Goal: Information Seeking & Learning: Check status

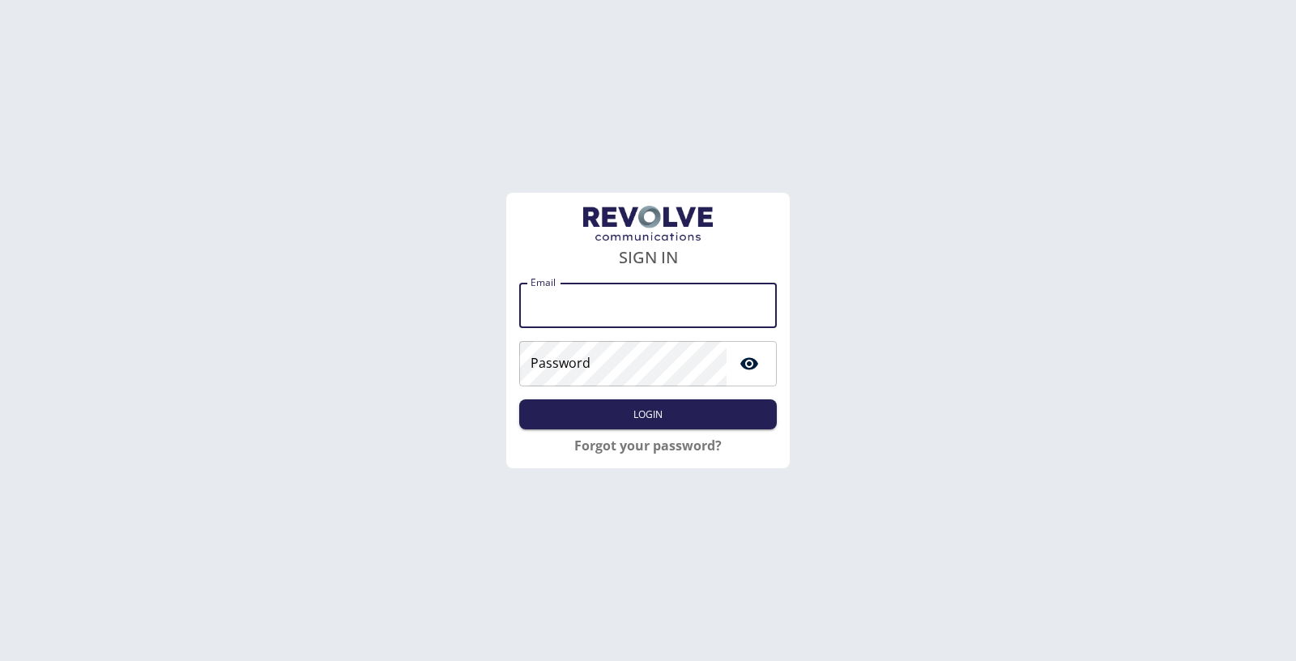
click at [585, 306] on input "Email" at bounding box center [648, 305] width 258 height 45
type input "**********"
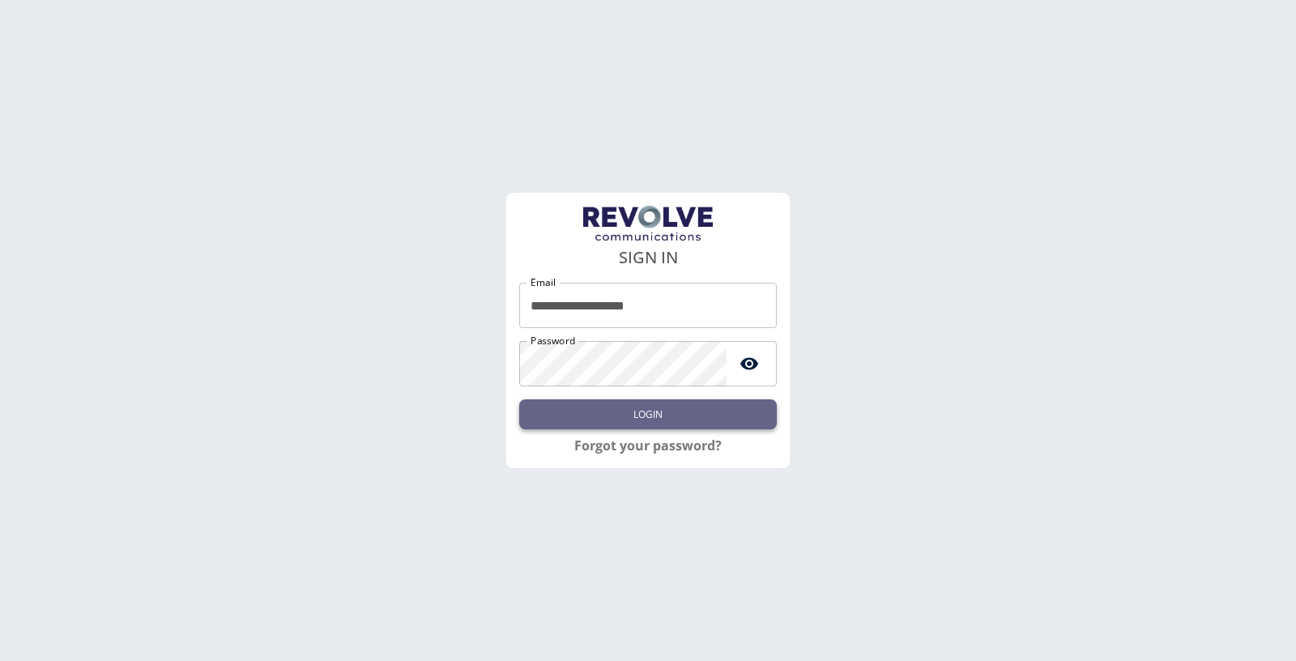
click at [686, 428] on button "Login" at bounding box center [648, 414] width 258 height 30
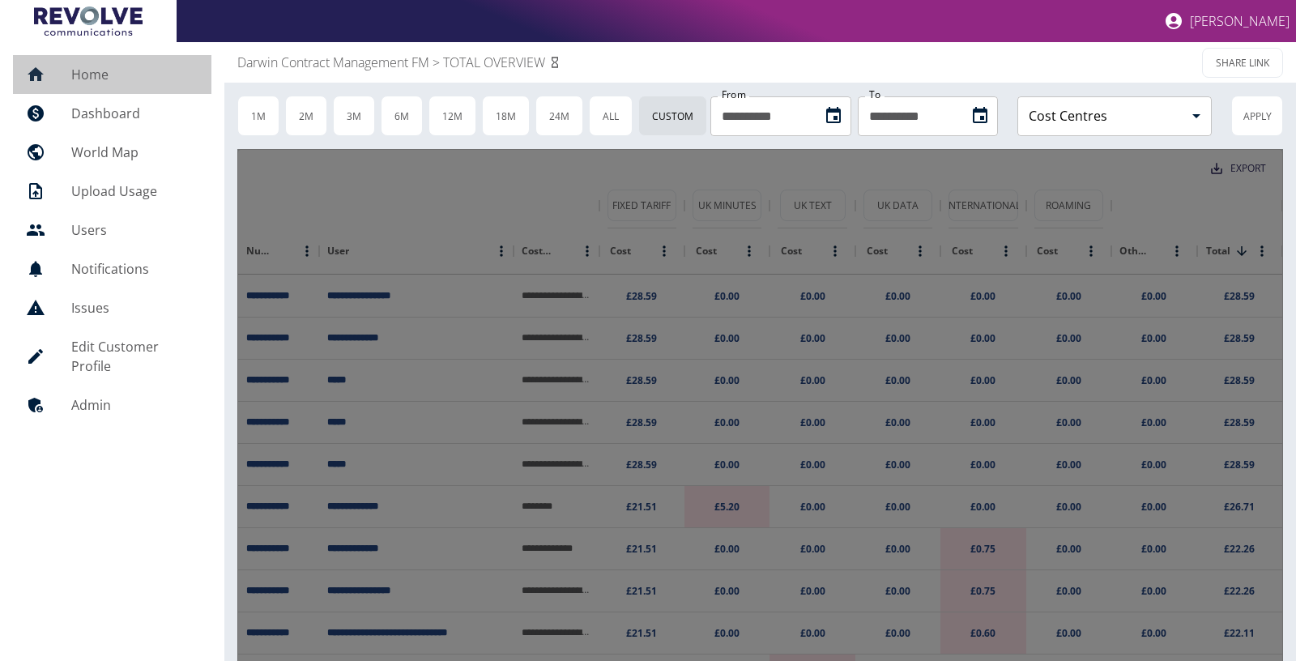
click at [79, 82] on h5 "Home" at bounding box center [134, 74] width 127 height 19
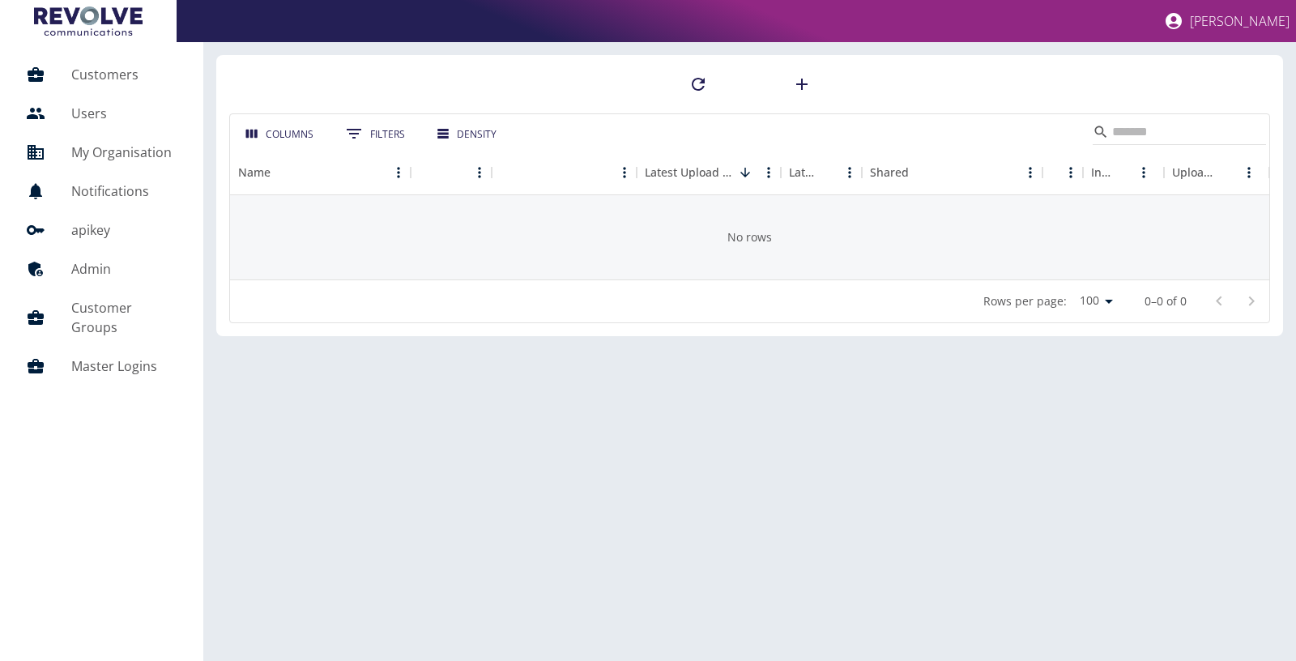
click at [79, 82] on h5 "Customers" at bounding box center [124, 74] width 106 height 19
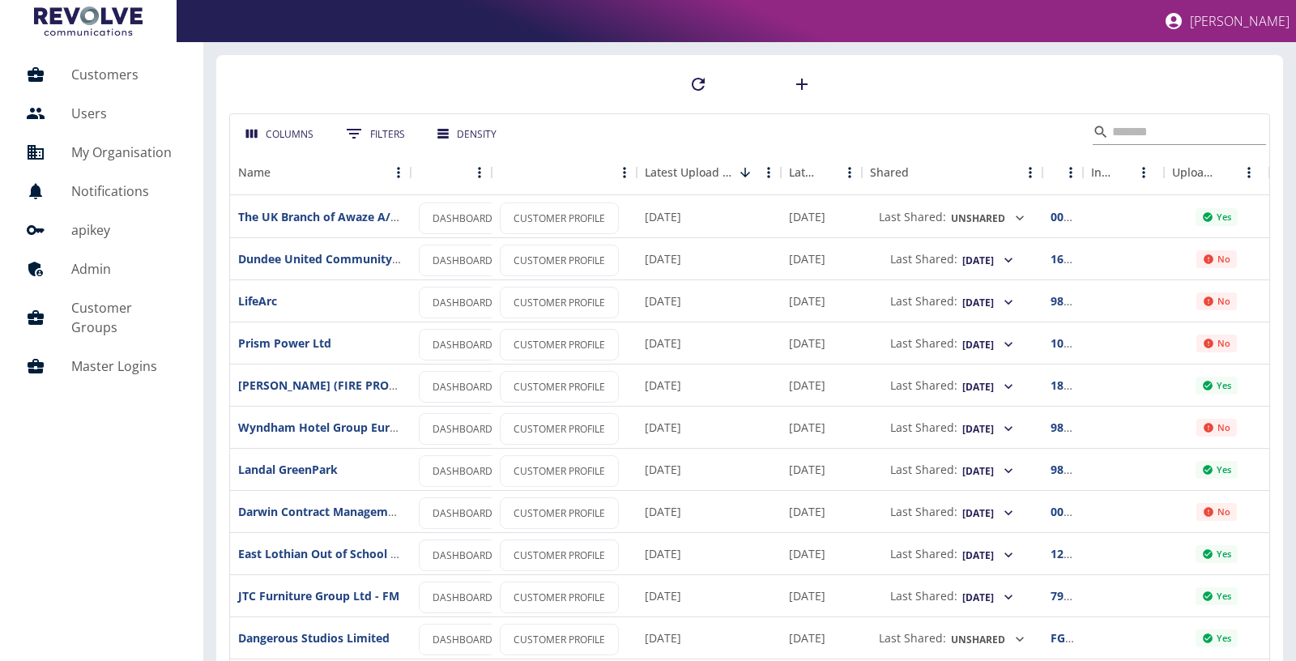
click at [1186, 124] on input "Search" at bounding box center [1177, 132] width 130 height 26
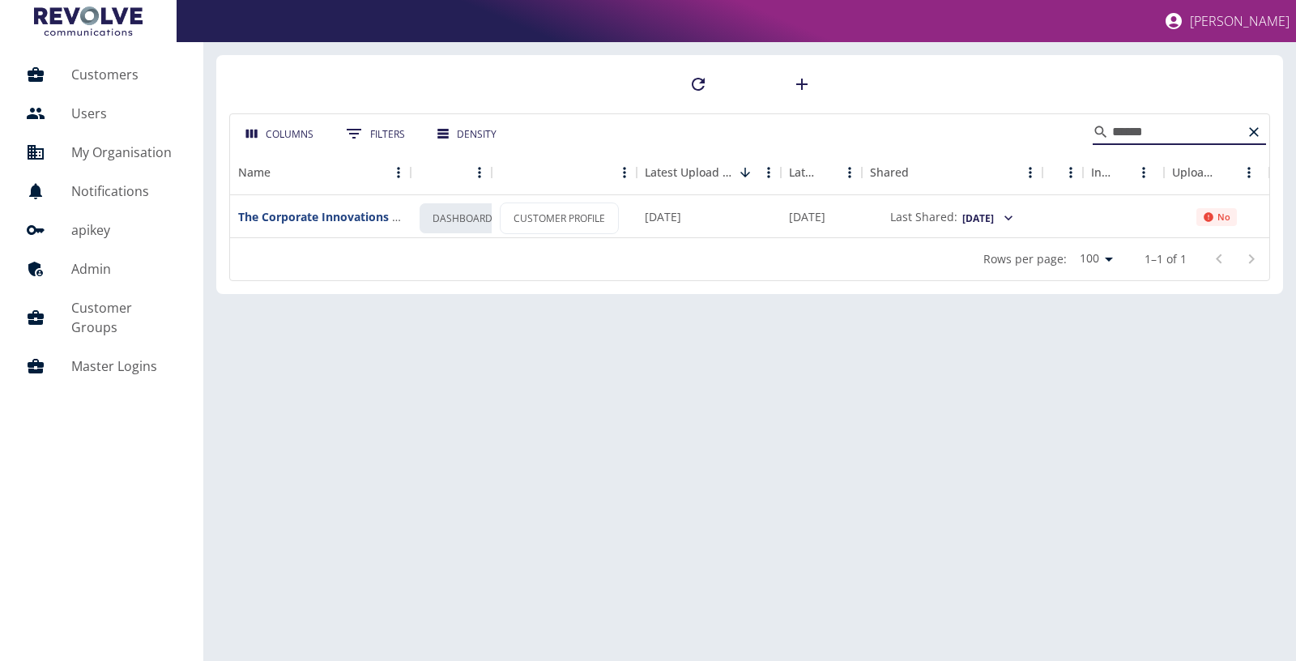
type input "******"
click at [459, 219] on link "DASHBOARD" at bounding box center [462, 218] width 87 height 32
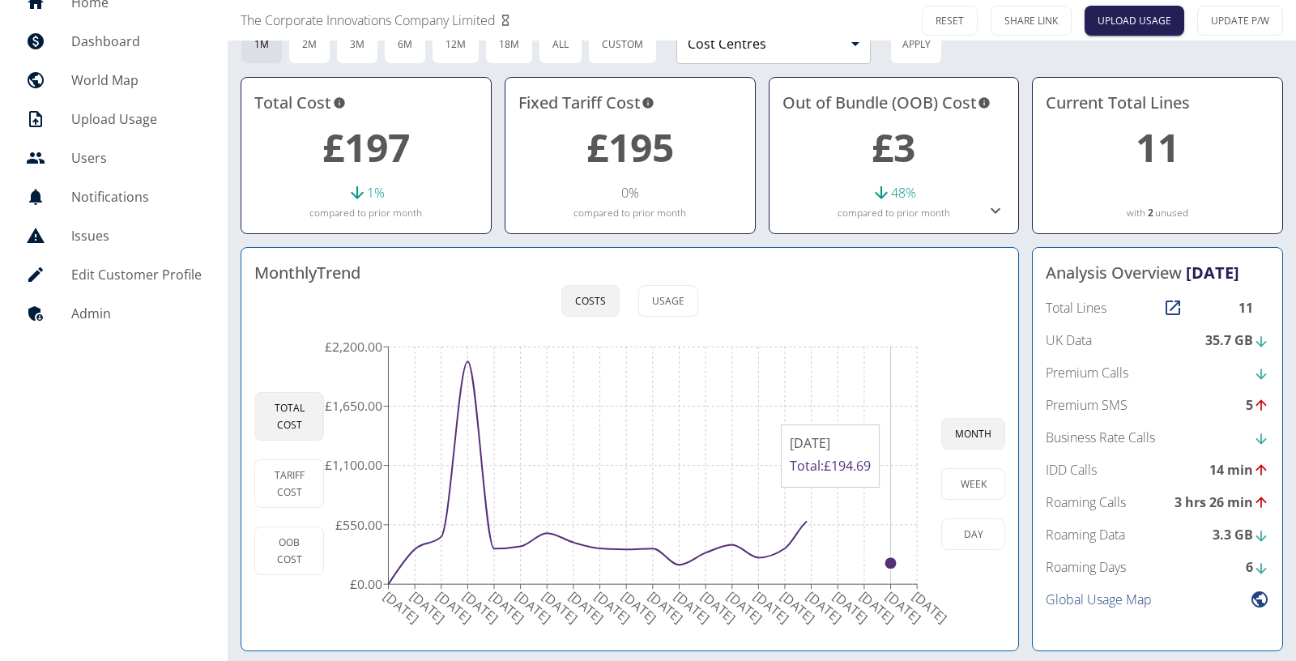
scroll to position [70, 0]
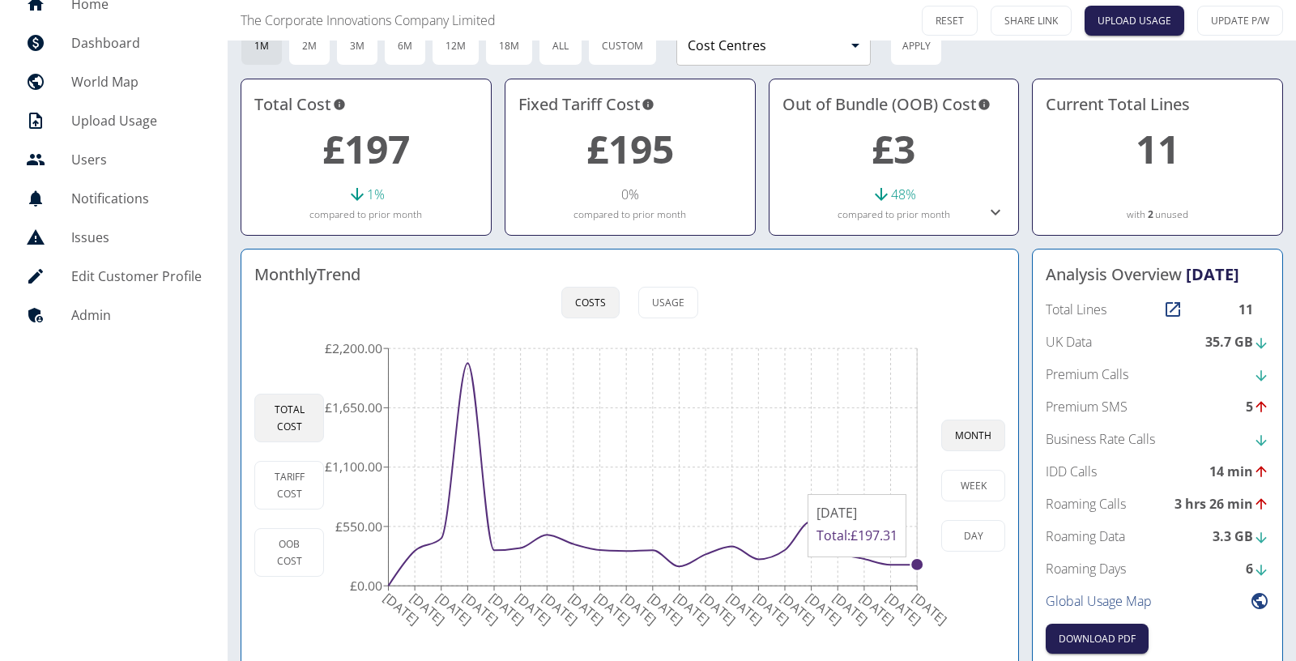
click at [914, 563] on circle at bounding box center [916, 564] width 13 height 13
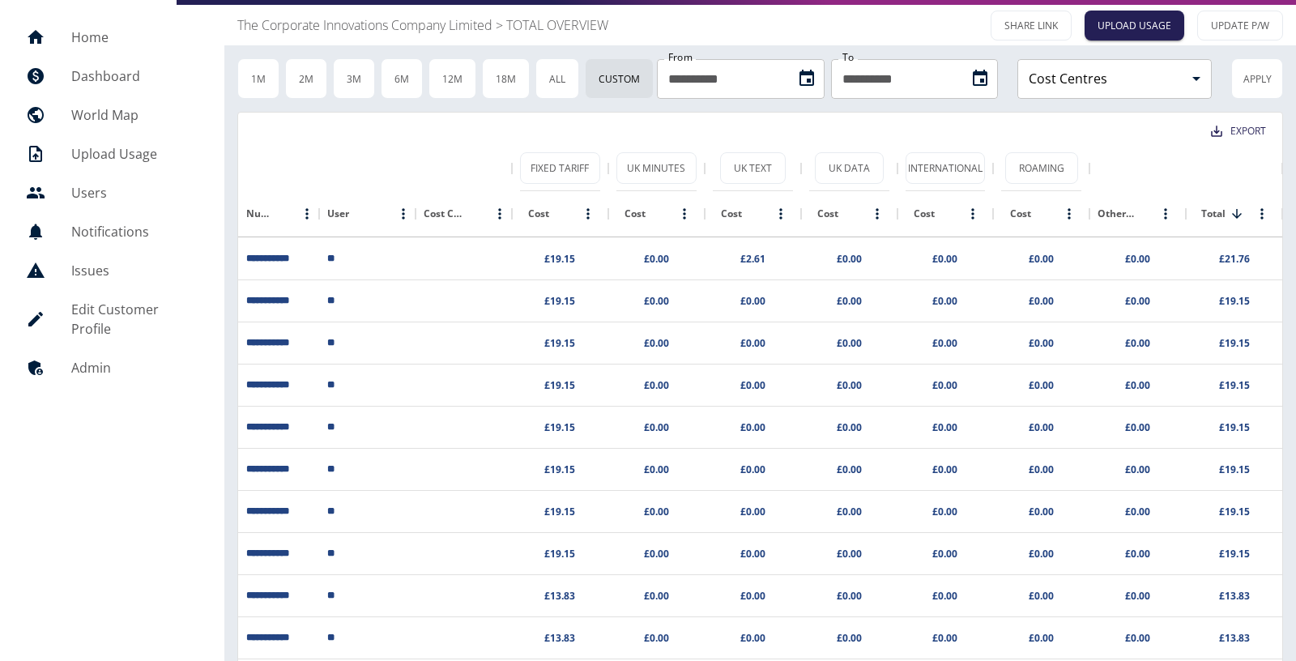
scroll to position [36, 0]
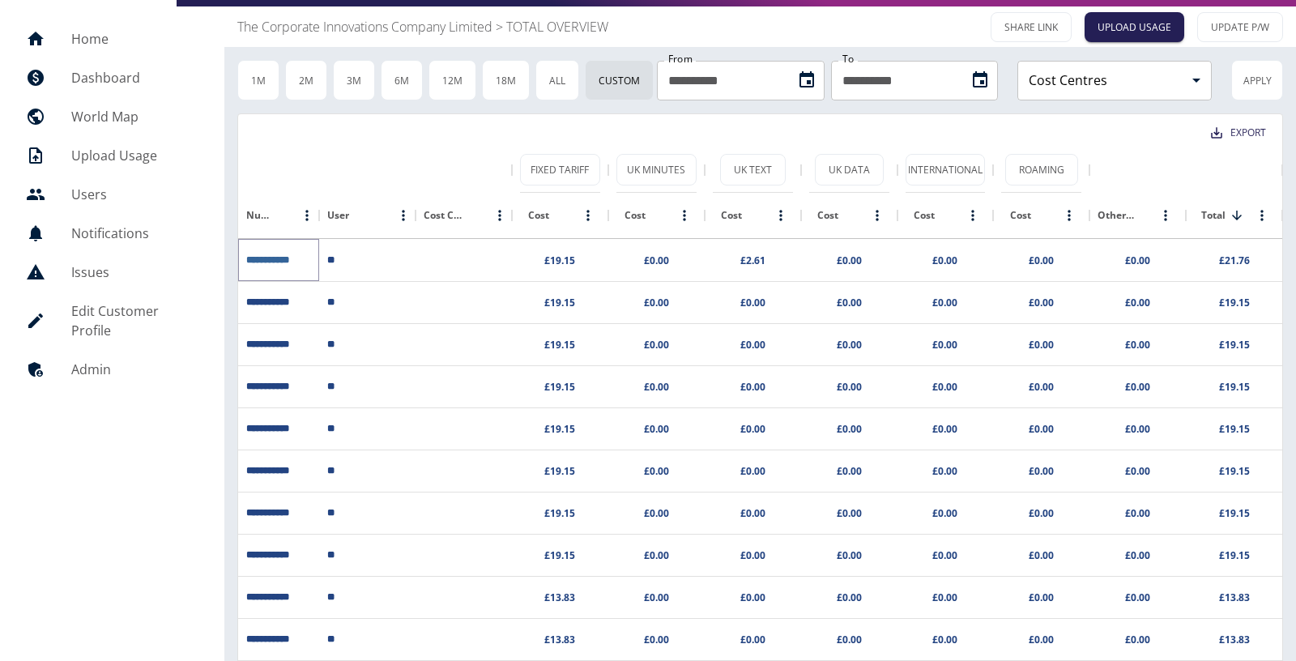
click at [287, 263] on link "**********" at bounding box center [267, 260] width 43 height 10
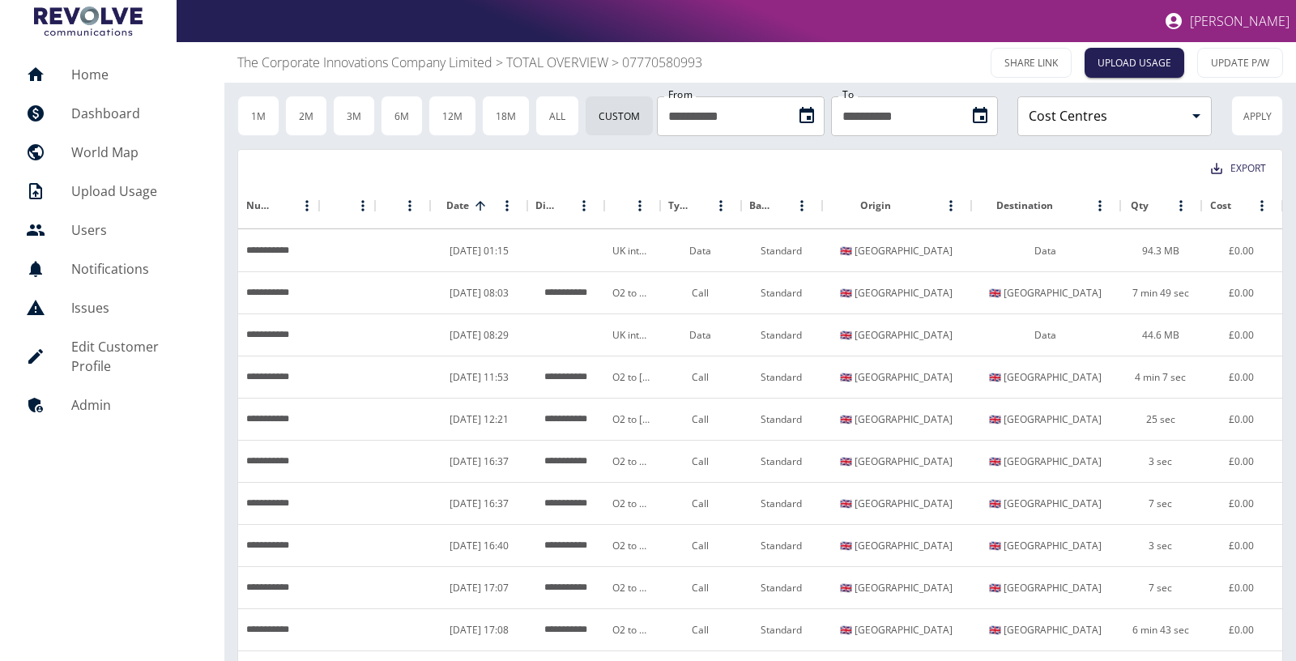
click at [340, 59] on p "The Corporate Innovations Company Limited" at bounding box center [364, 62] width 255 height 19
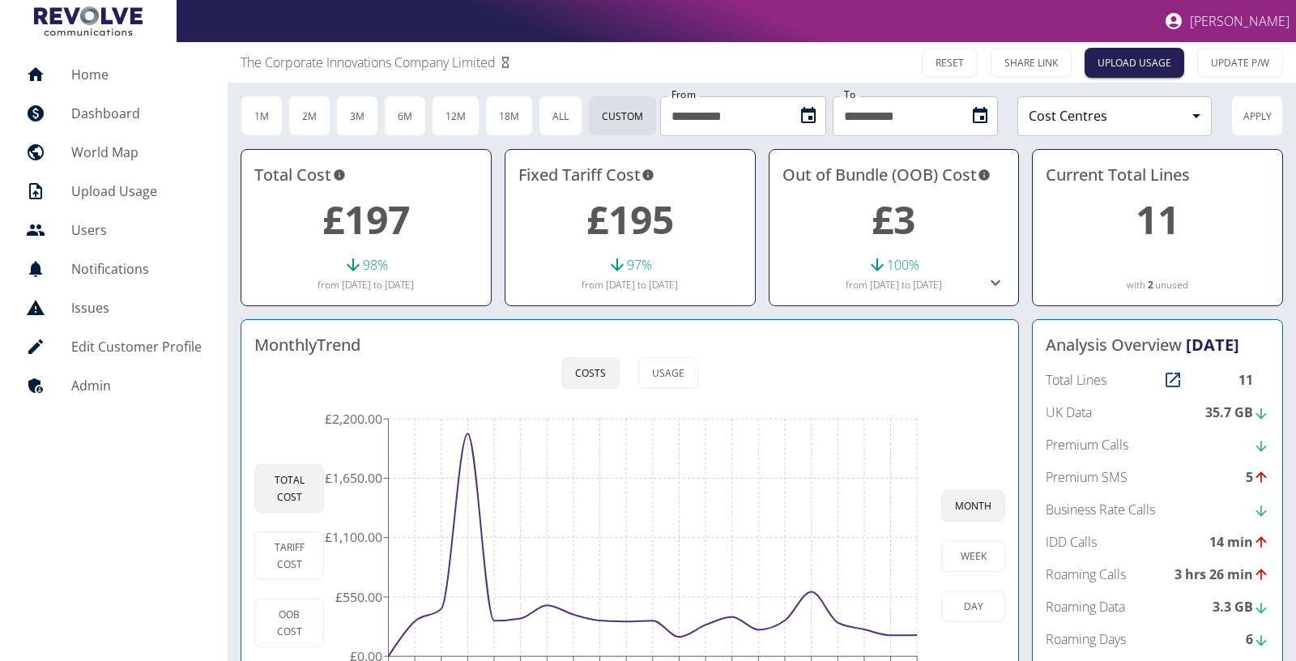
click at [53, 78] on div at bounding box center [48, 74] width 45 height 19
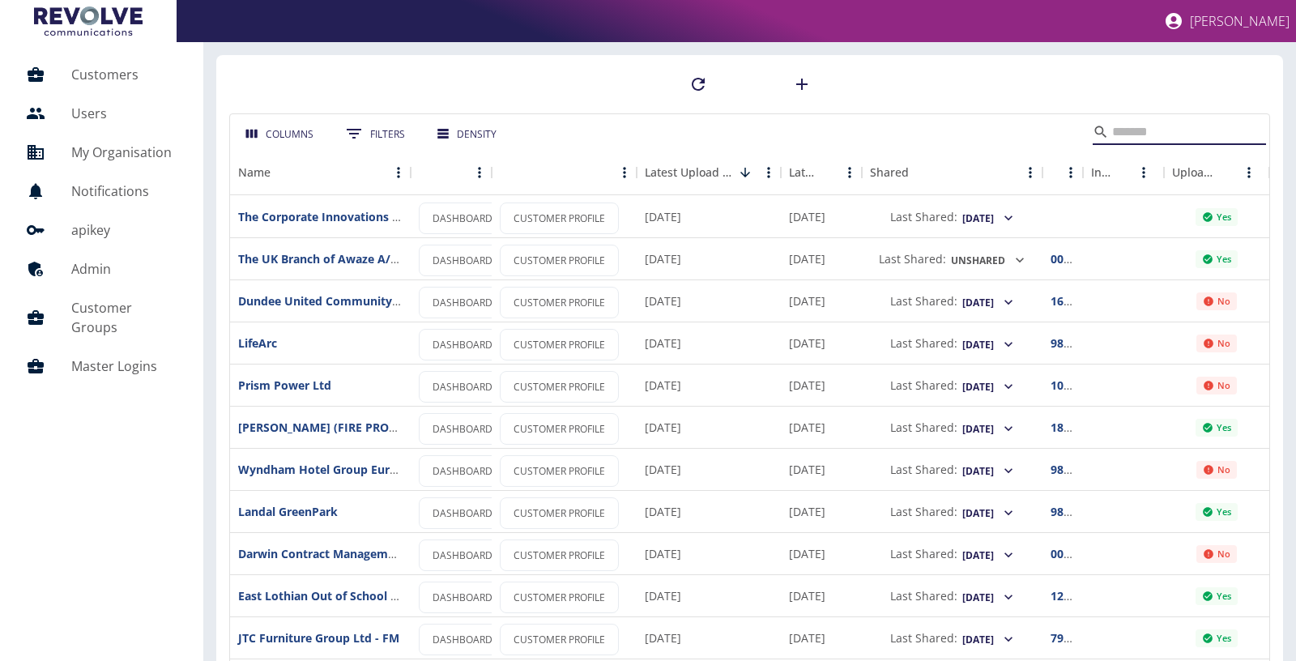
click at [1112, 134] on input "Search" at bounding box center [1177, 132] width 130 height 26
type input "*******"
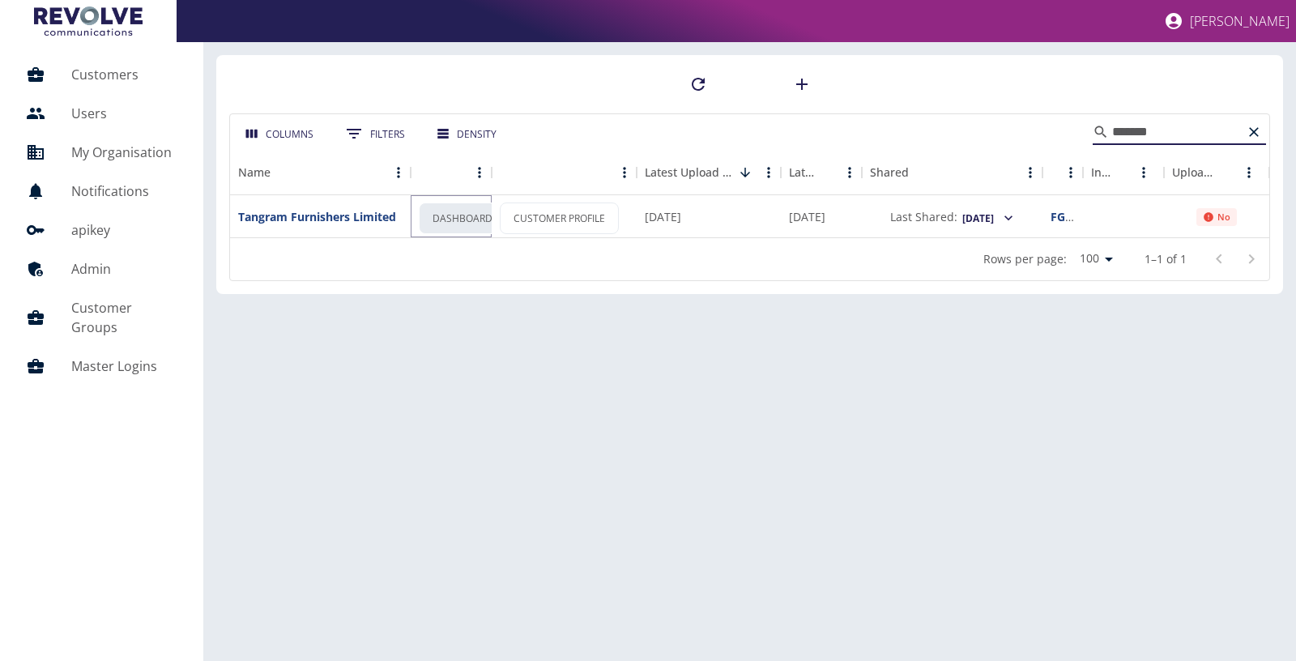
click at [479, 215] on link "DASHBOARD" at bounding box center [462, 218] width 87 height 32
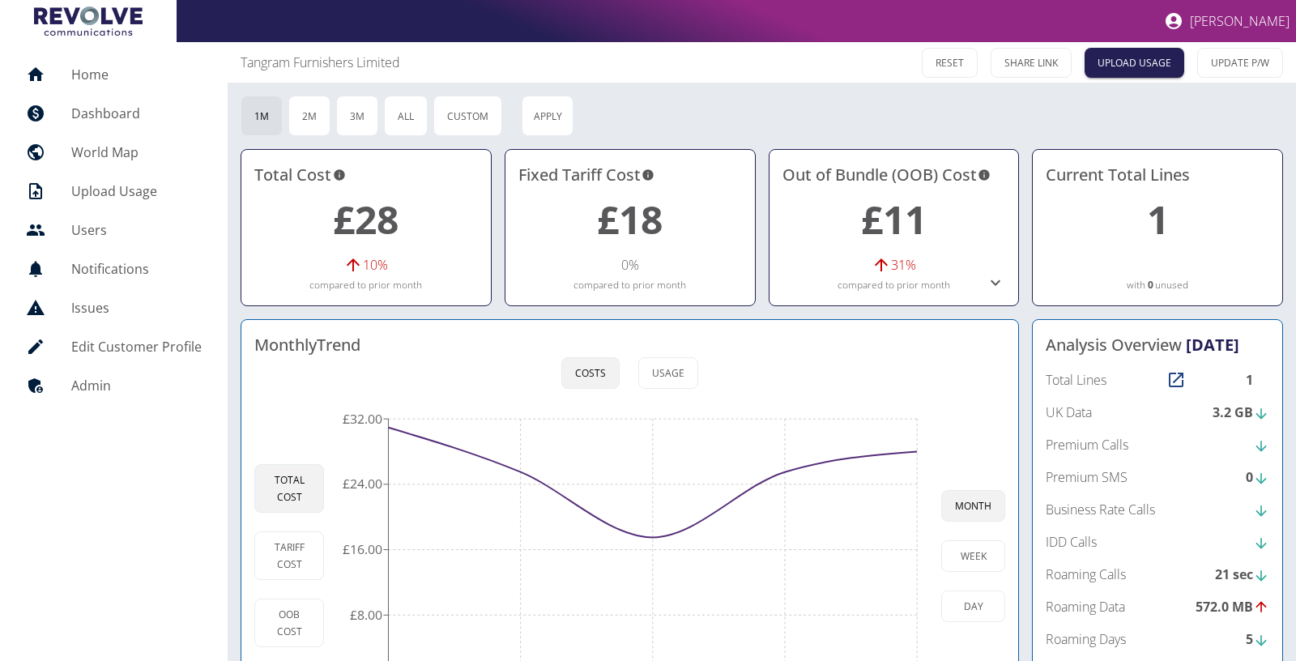
click at [1002, 275] on icon at bounding box center [995, 282] width 19 height 19
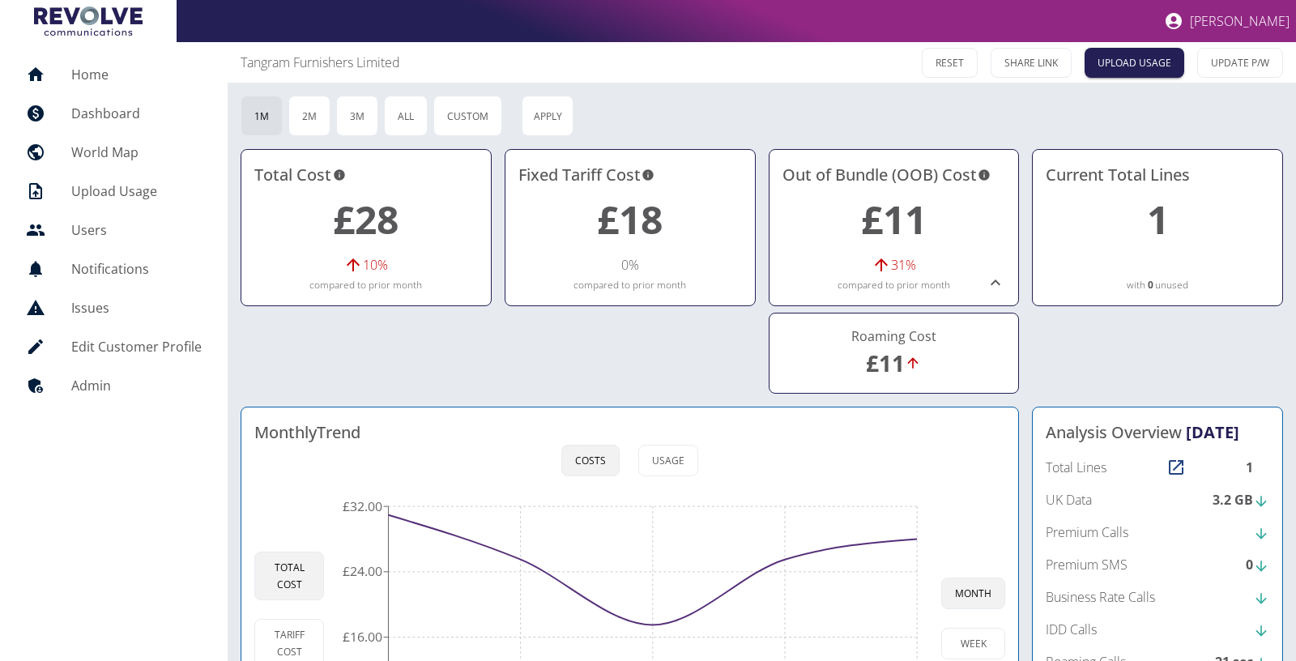
click at [897, 358] on link "£11" at bounding box center [885, 362] width 39 height 31
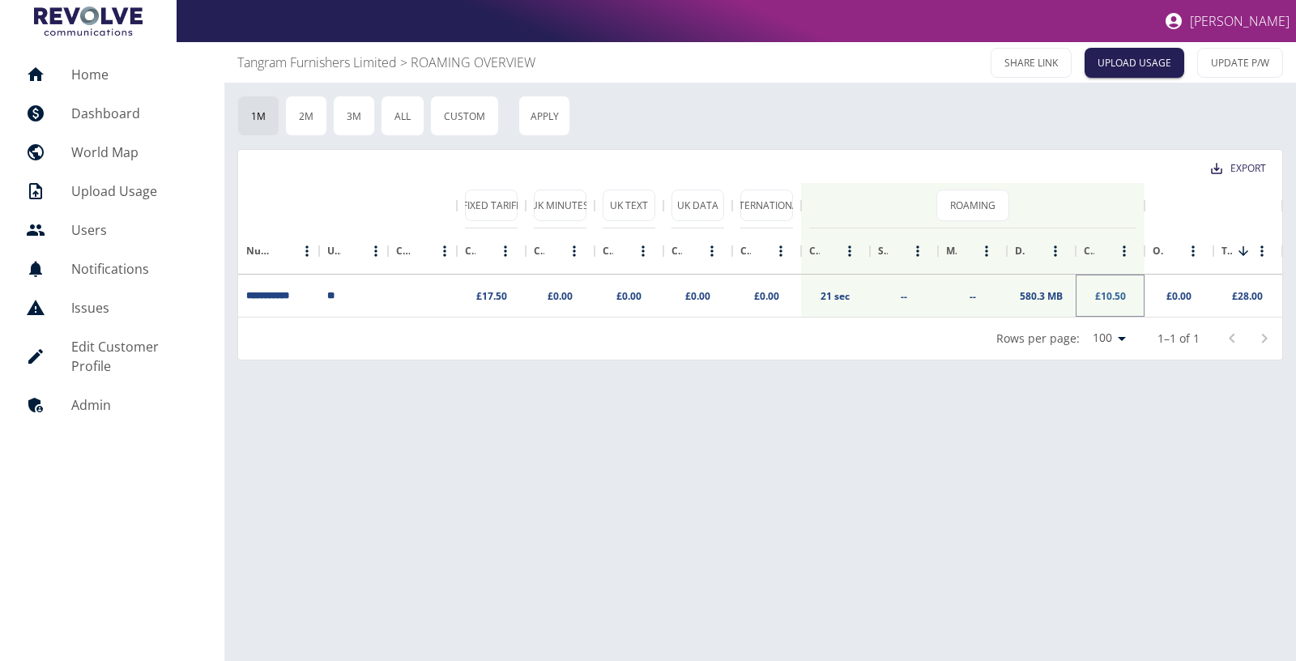
click at [1100, 300] on link "£10.50" at bounding box center [1110, 296] width 31 height 14
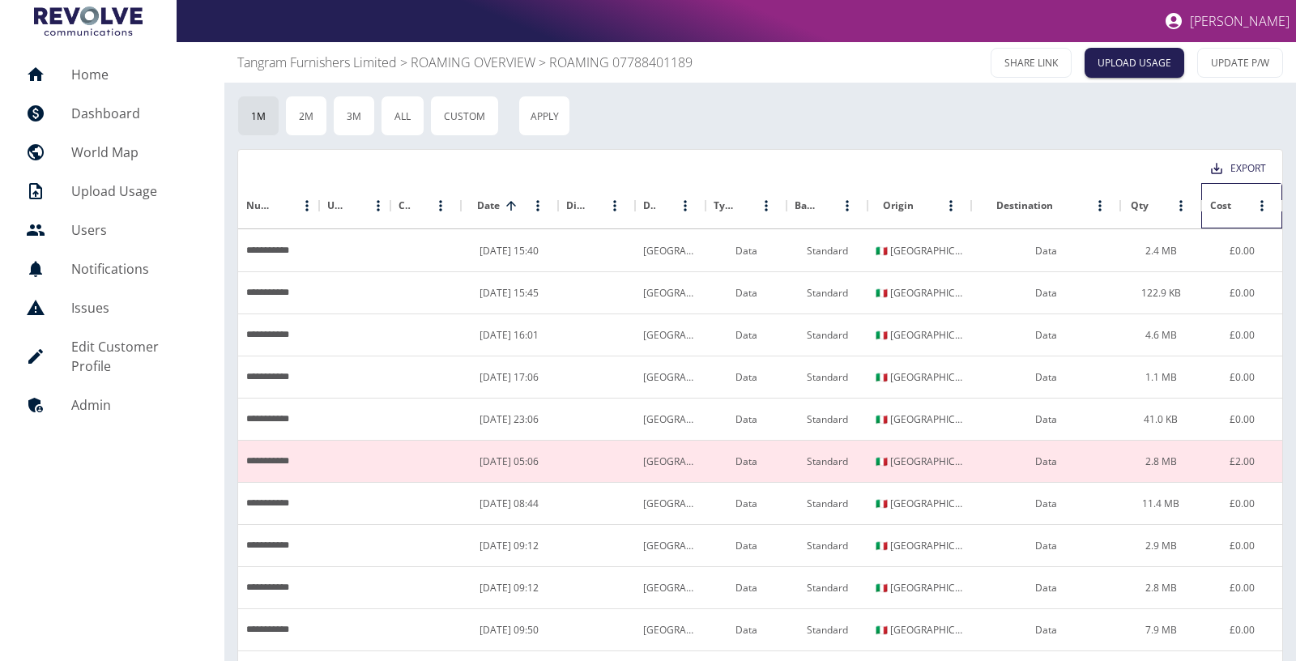
click at [1229, 213] on div "Cost" at bounding box center [1231, 205] width 45 height 45
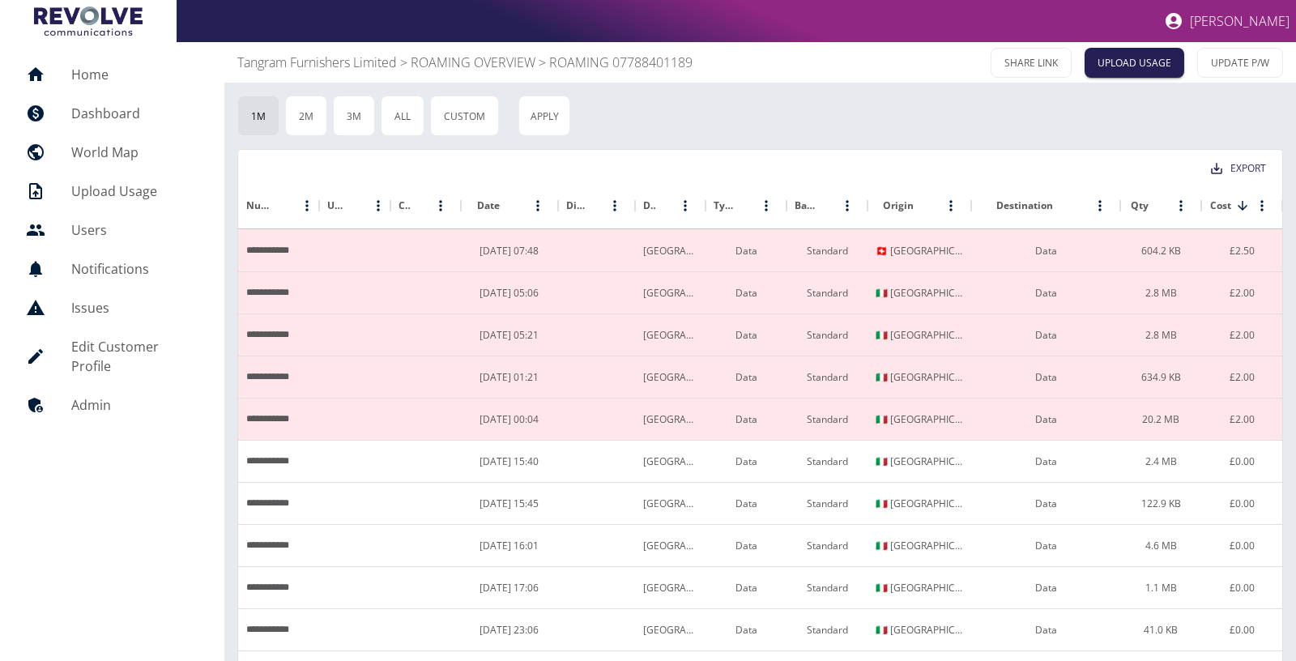
click at [341, 68] on p "Tangram Furnishers Limited" at bounding box center [317, 62] width 160 height 19
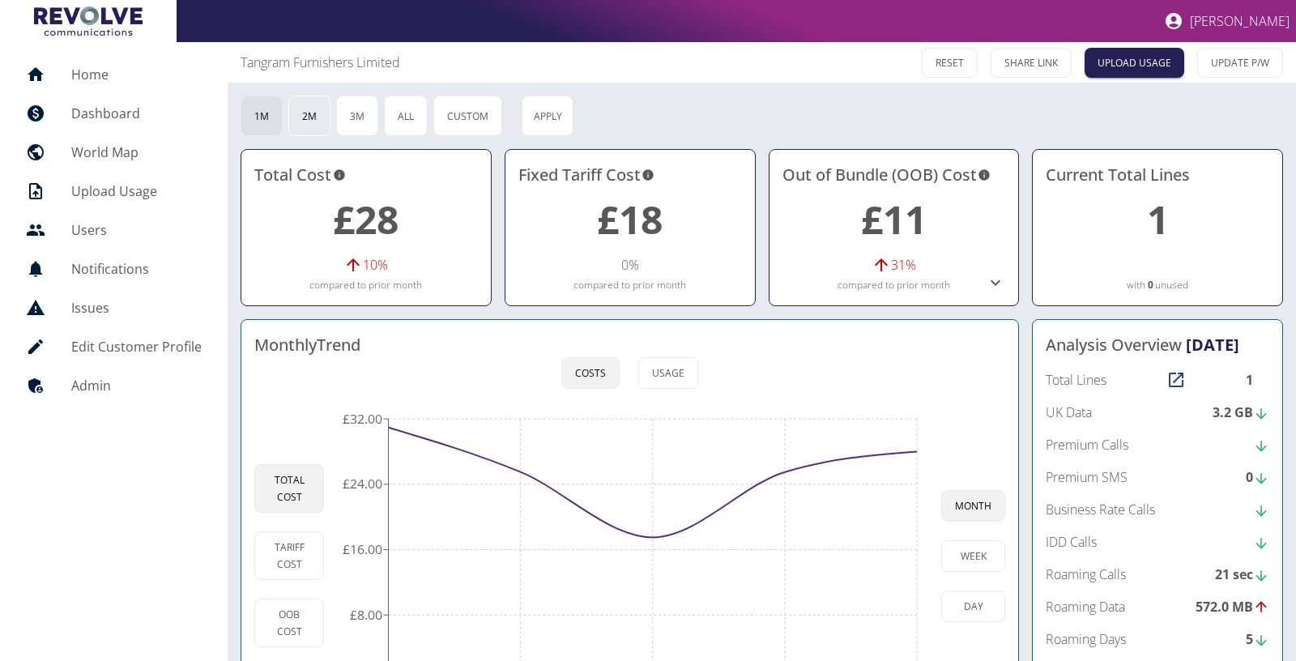
click at [314, 118] on button "2M" at bounding box center [309, 116] width 42 height 40
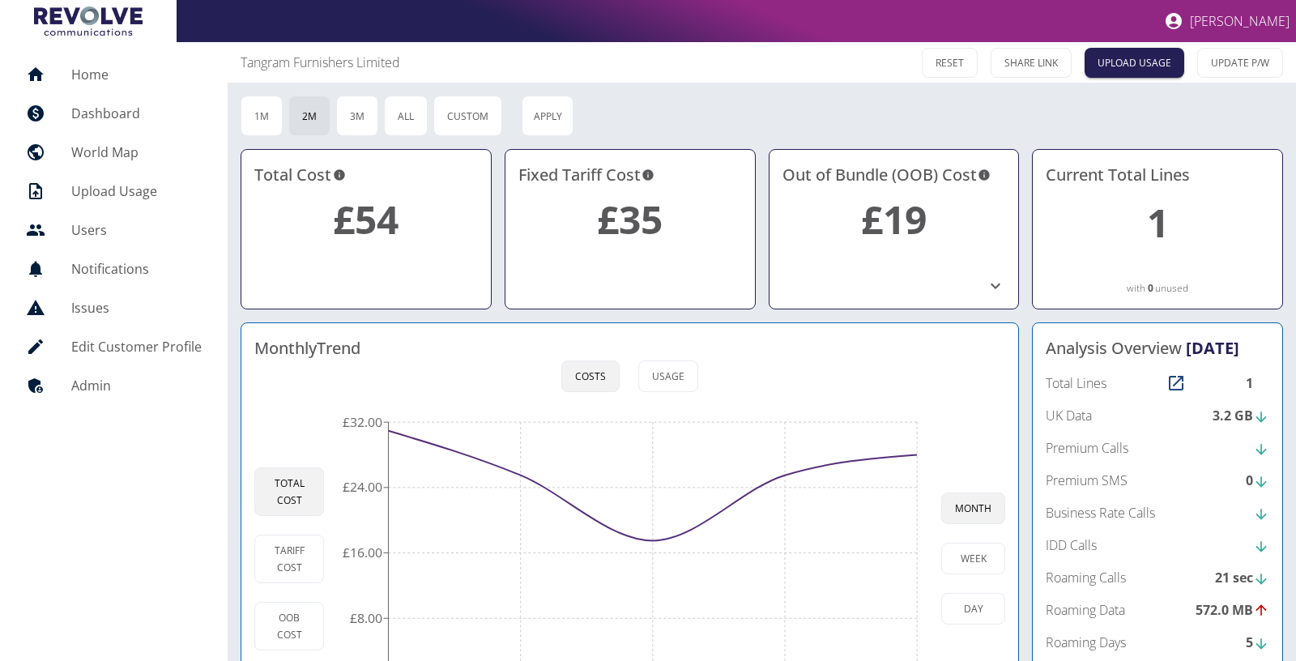
scroll to position [91, 0]
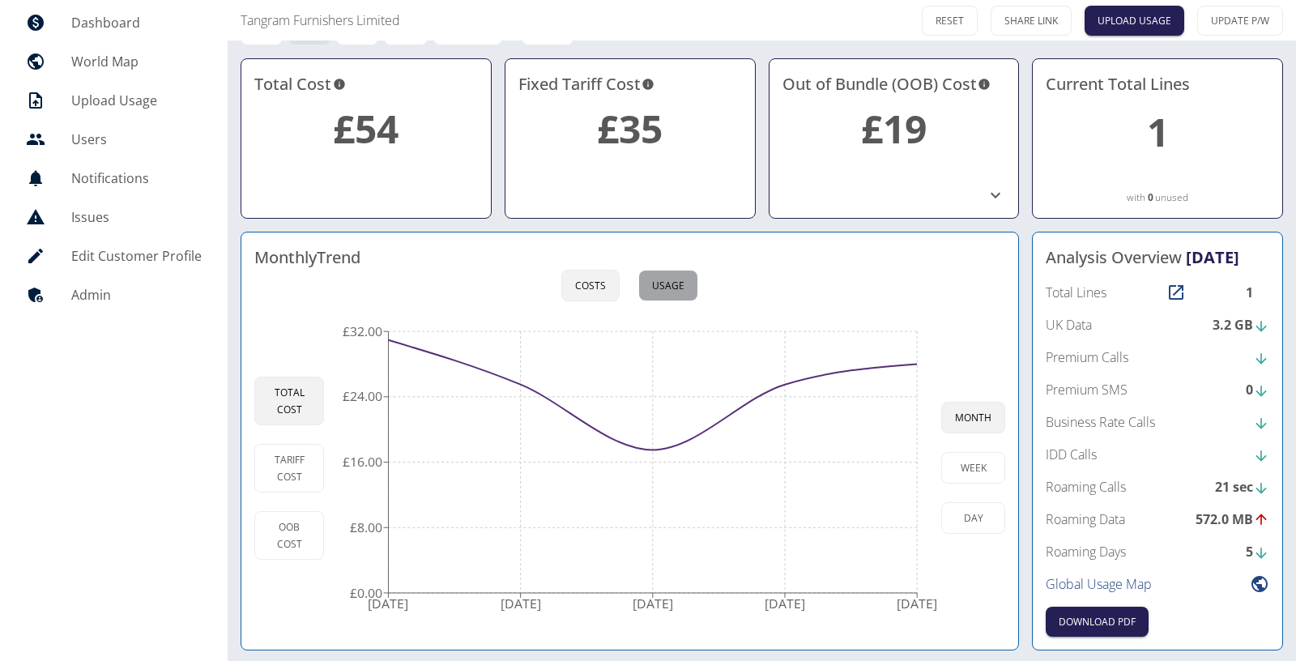
click at [644, 279] on button "Usage" at bounding box center [668, 286] width 60 height 32
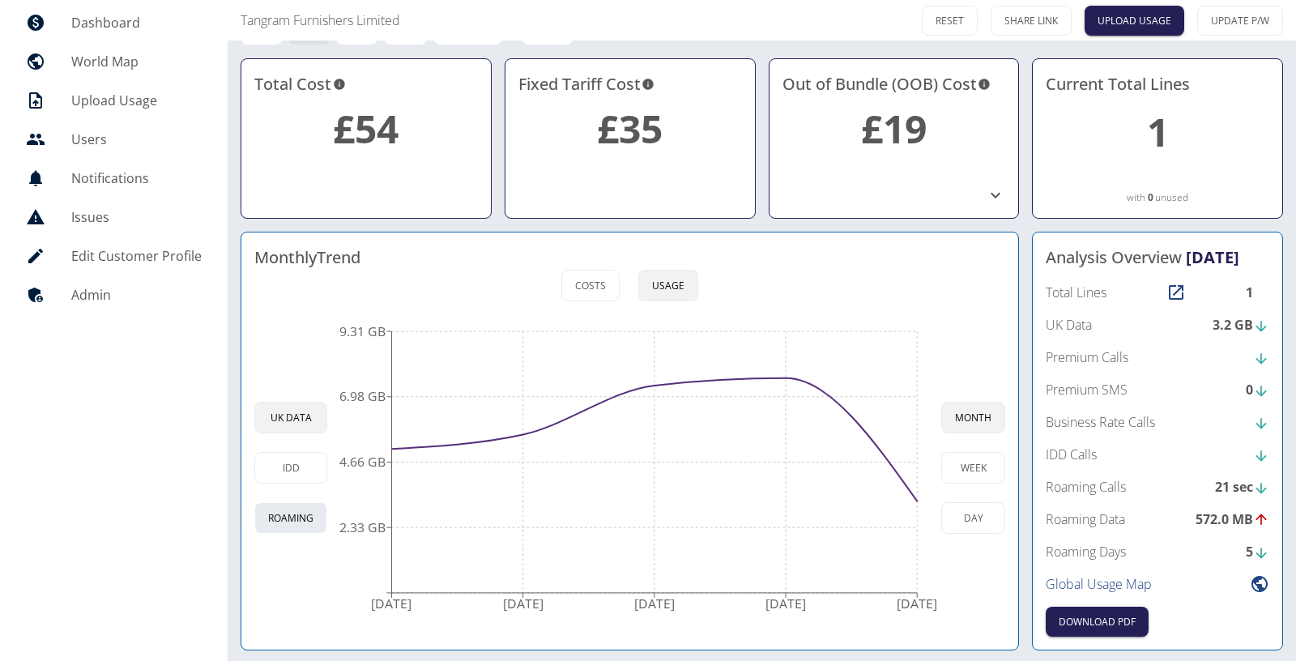
click at [290, 511] on button "Roaming" at bounding box center [290, 518] width 73 height 32
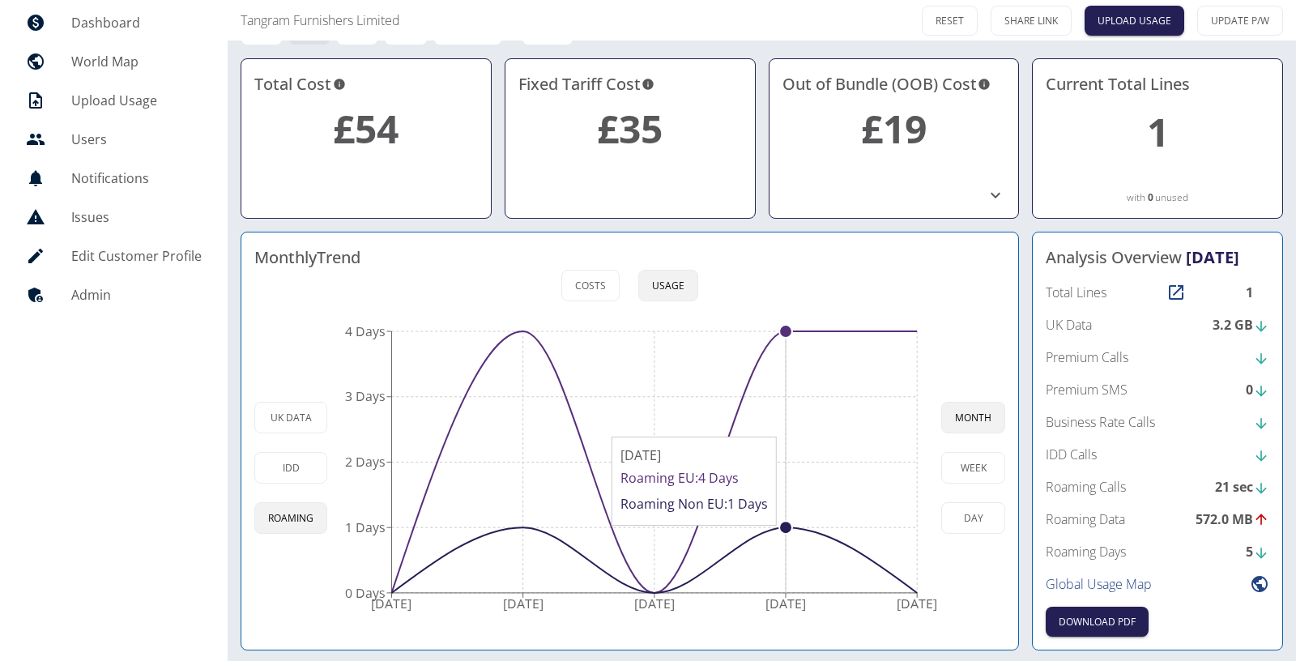
click at [775, 530] on icon "31 Mar 2025 30 Apr 2025 31 May 2025 30 Jun 2025 31 Jul 2025 0 Days 1 Days 2 Day…" at bounding box center [634, 468] width 614 height 308
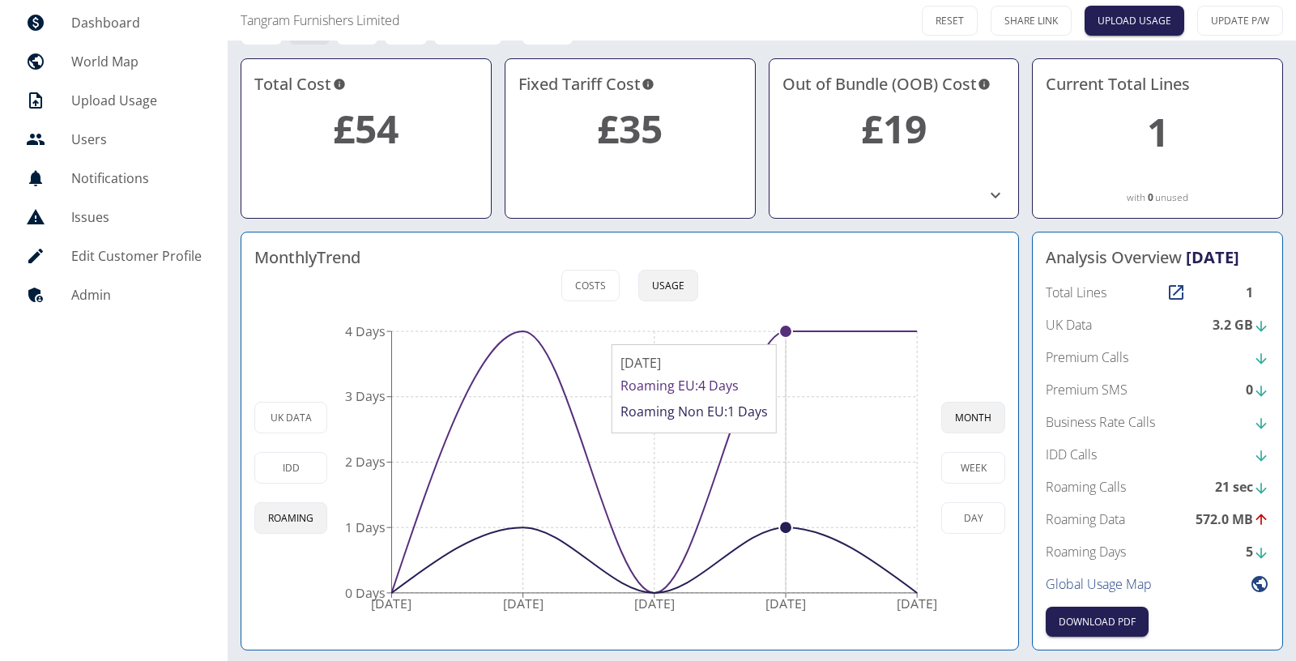
click at [787, 334] on circle at bounding box center [785, 331] width 13 height 13
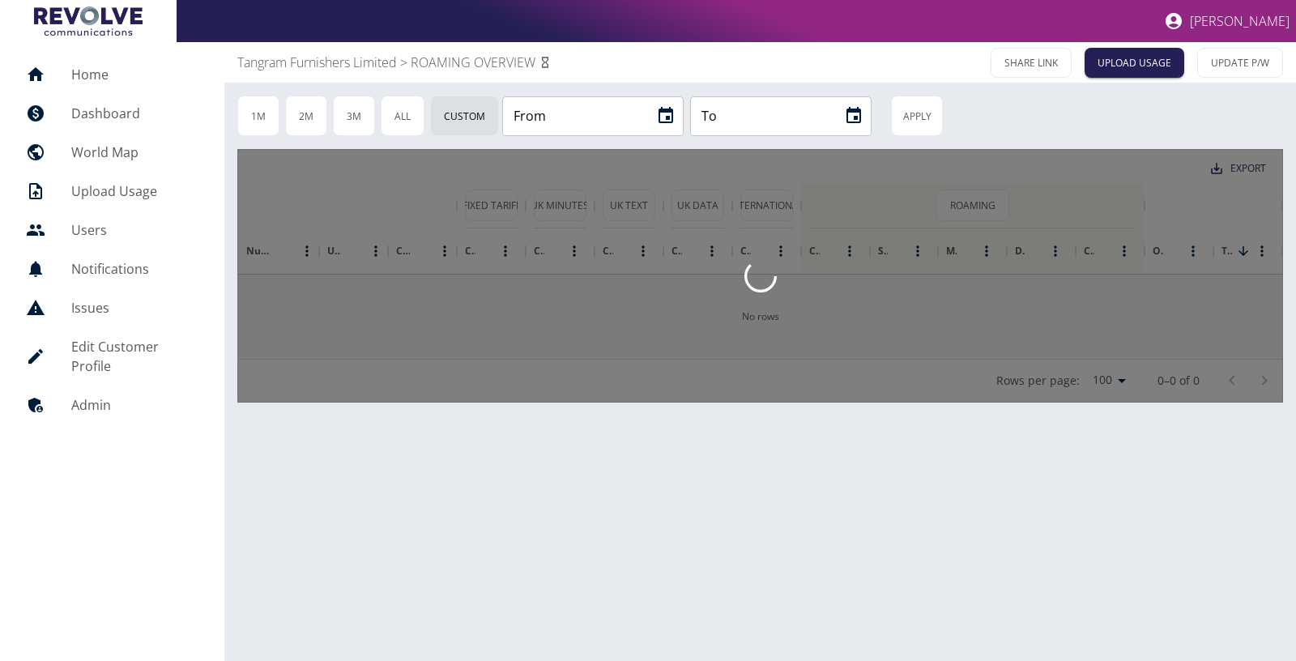
type input "**********"
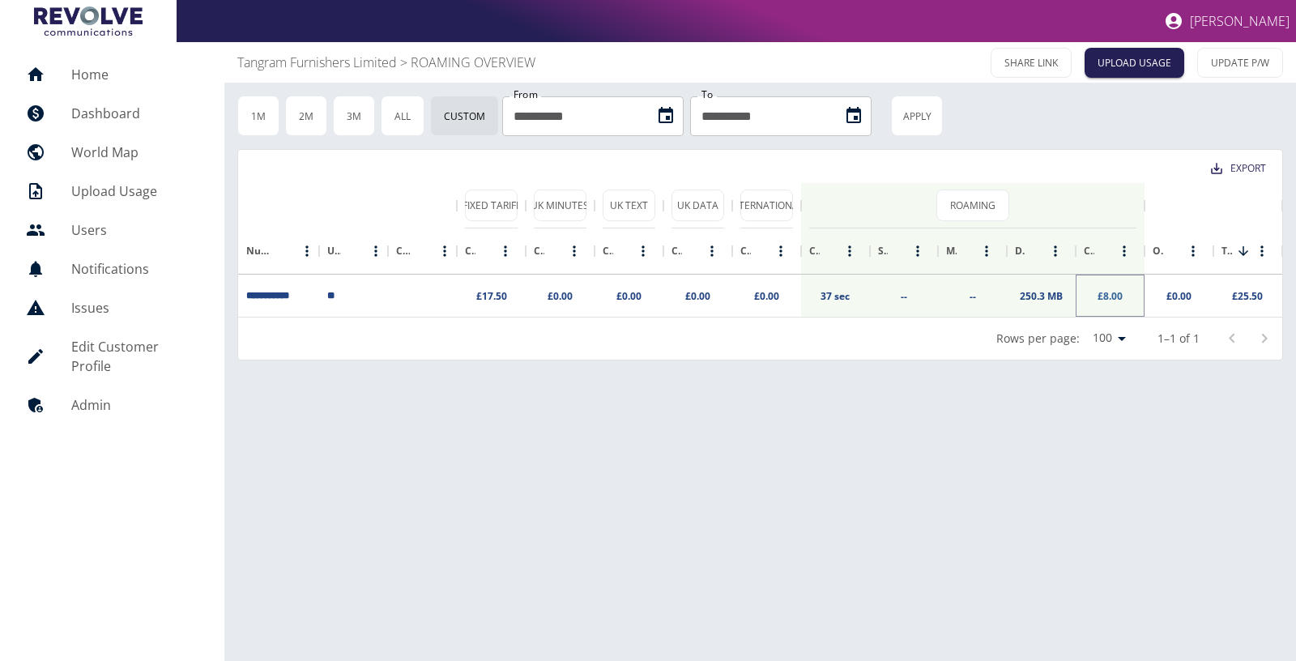
click at [1109, 290] on link "£8.00" at bounding box center [1109, 296] width 25 height 14
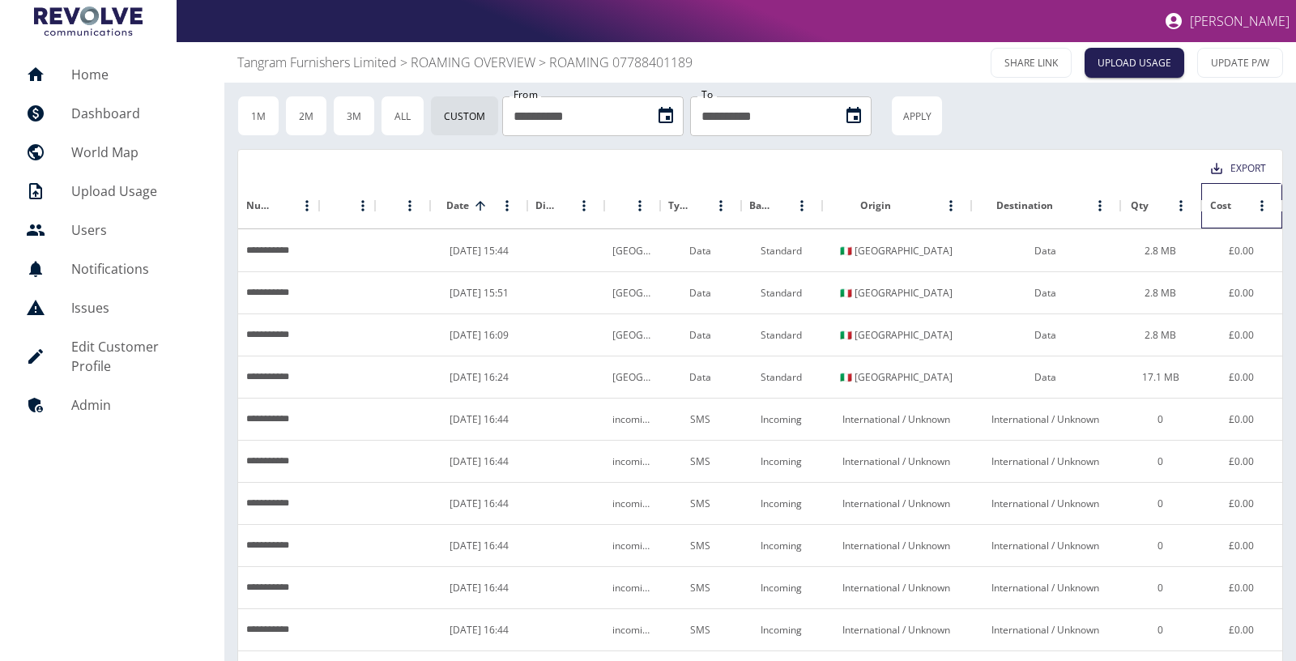
click at [1231, 206] on div "Cost" at bounding box center [1242, 205] width 23 height 23
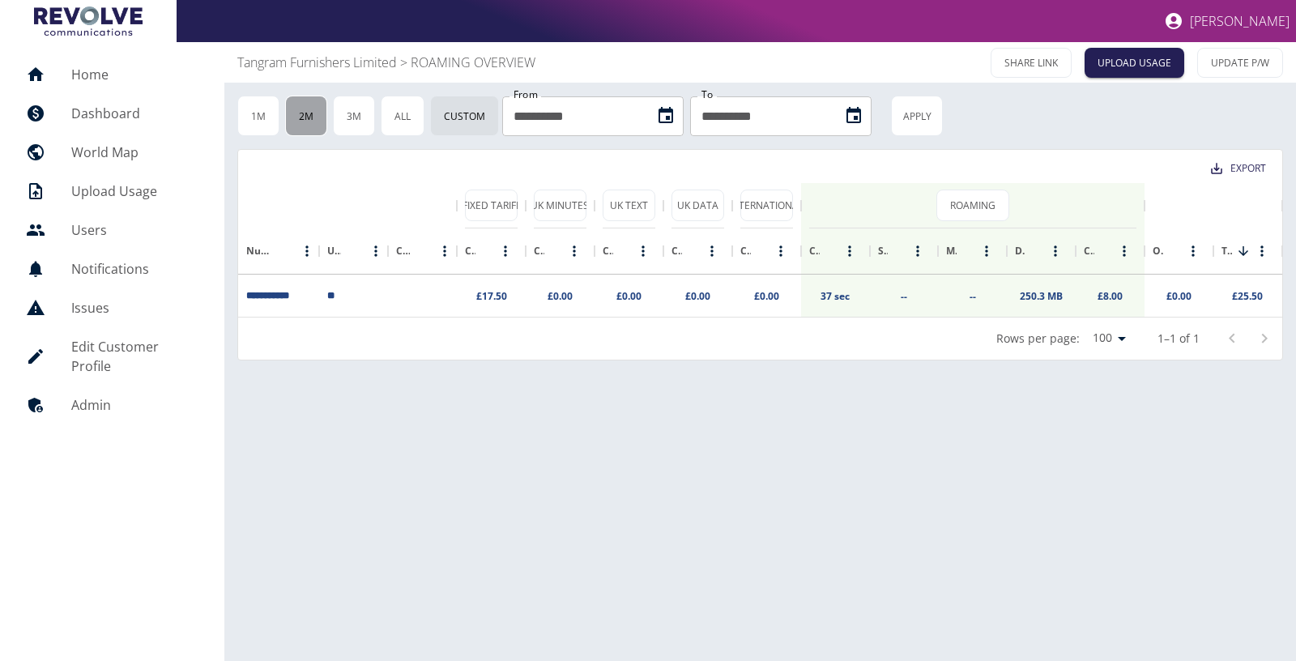
click at [309, 118] on button "2M" at bounding box center [306, 116] width 42 height 40
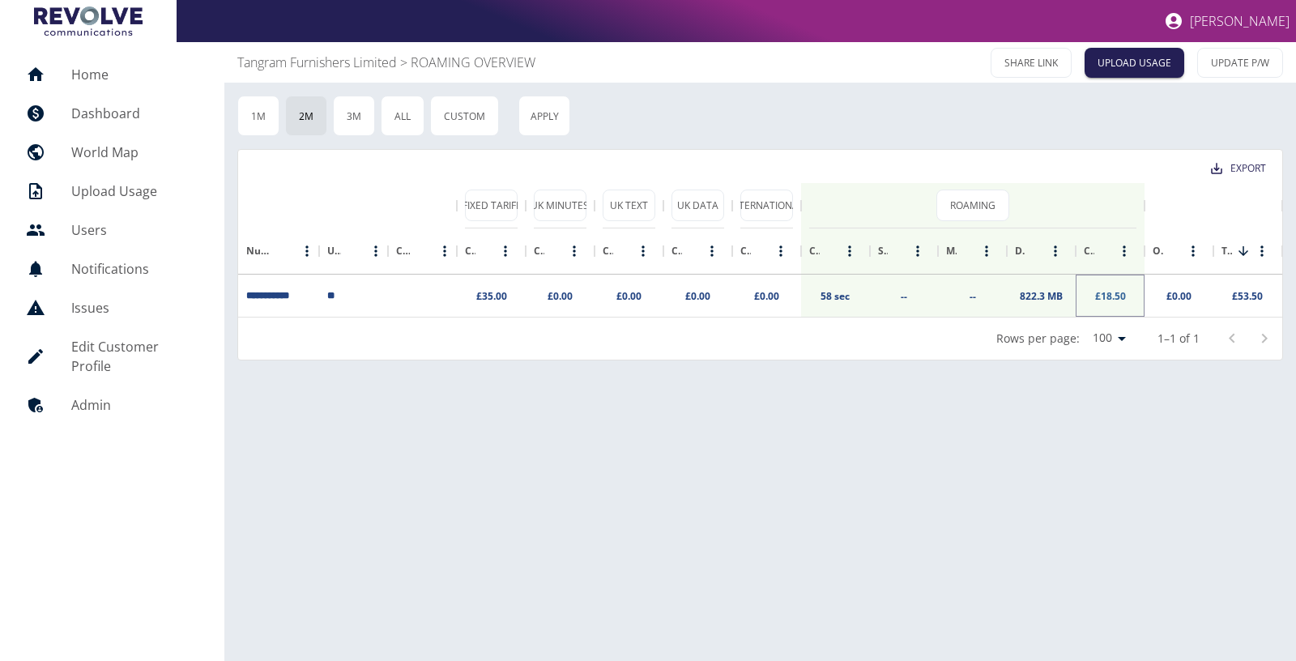
click at [1107, 296] on link "£18.50" at bounding box center [1110, 296] width 31 height 14
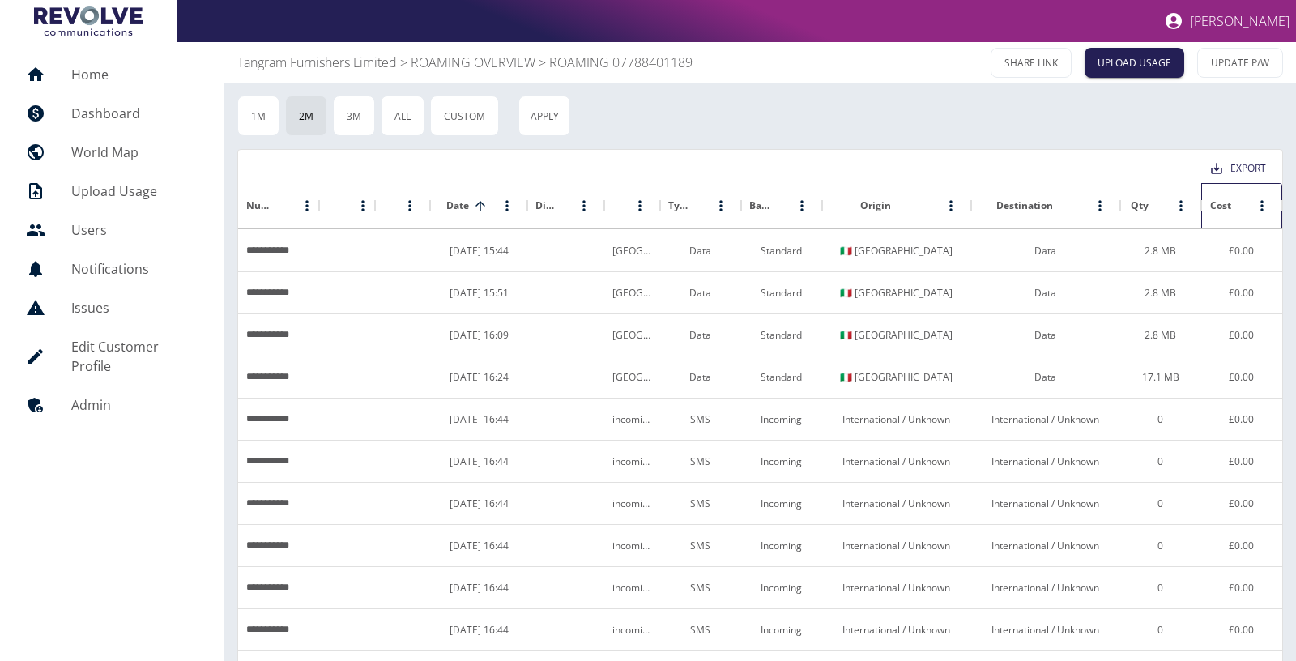
click at [1224, 204] on div "Cost" at bounding box center [1220, 205] width 21 height 14
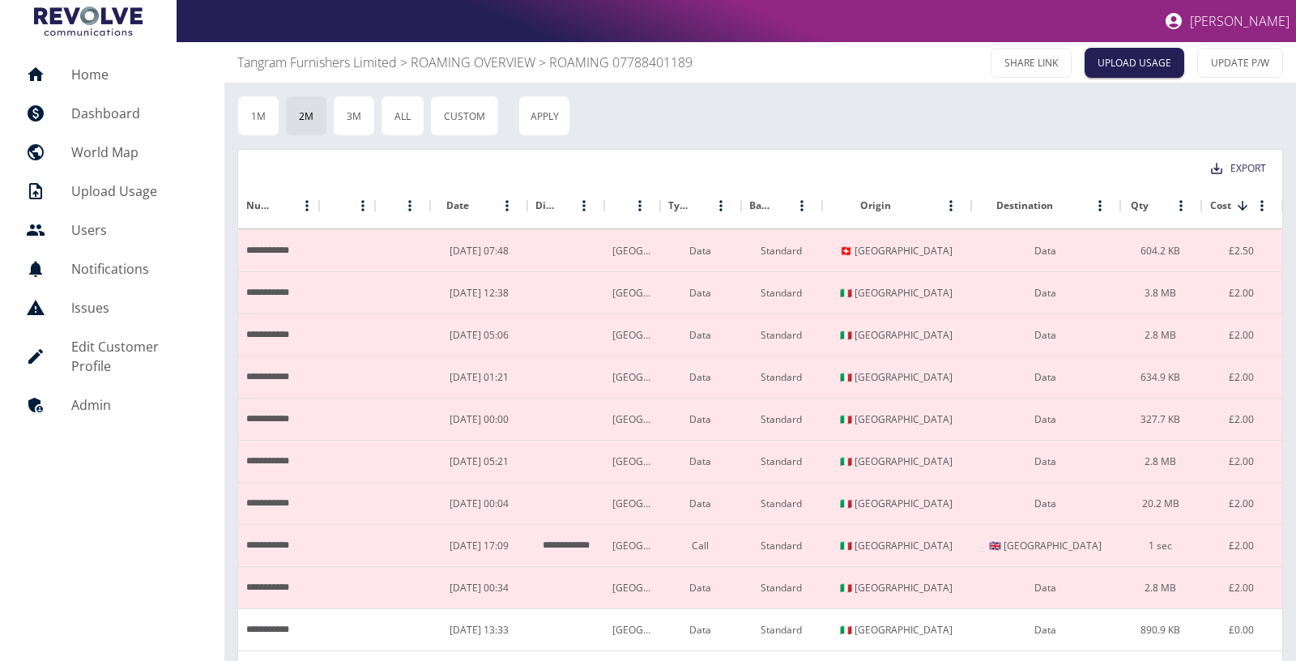
click at [96, 79] on h5 "Home" at bounding box center [134, 74] width 127 height 19
